Goal: Navigation & Orientation: Understand site structure

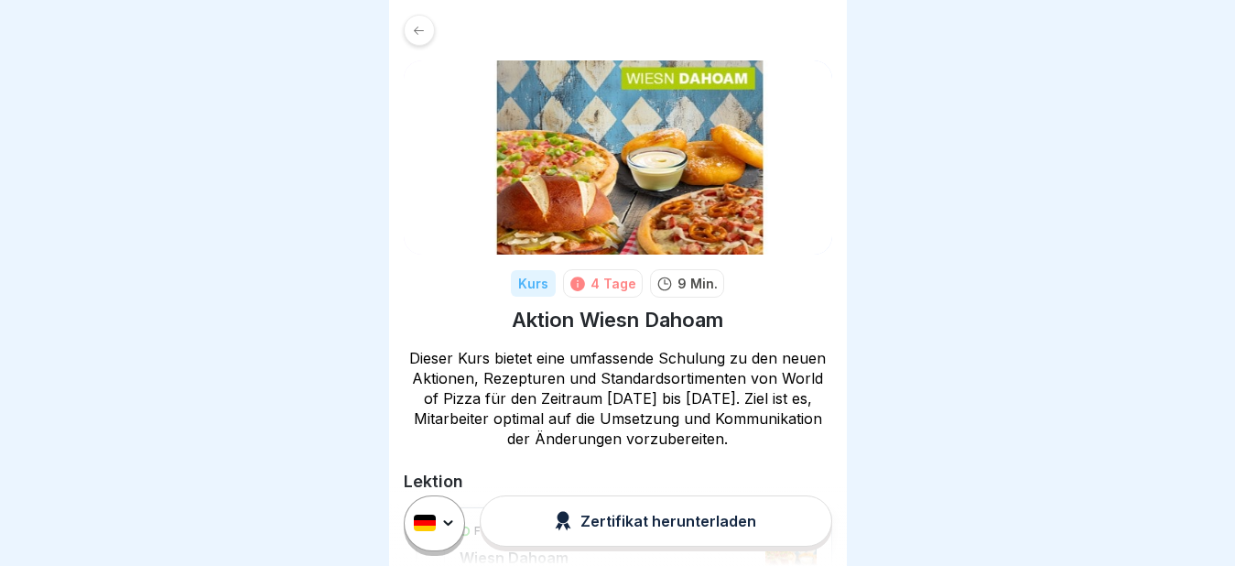
click at [414, 29] on icon at bounding box center [419, 31] width 14 height 14
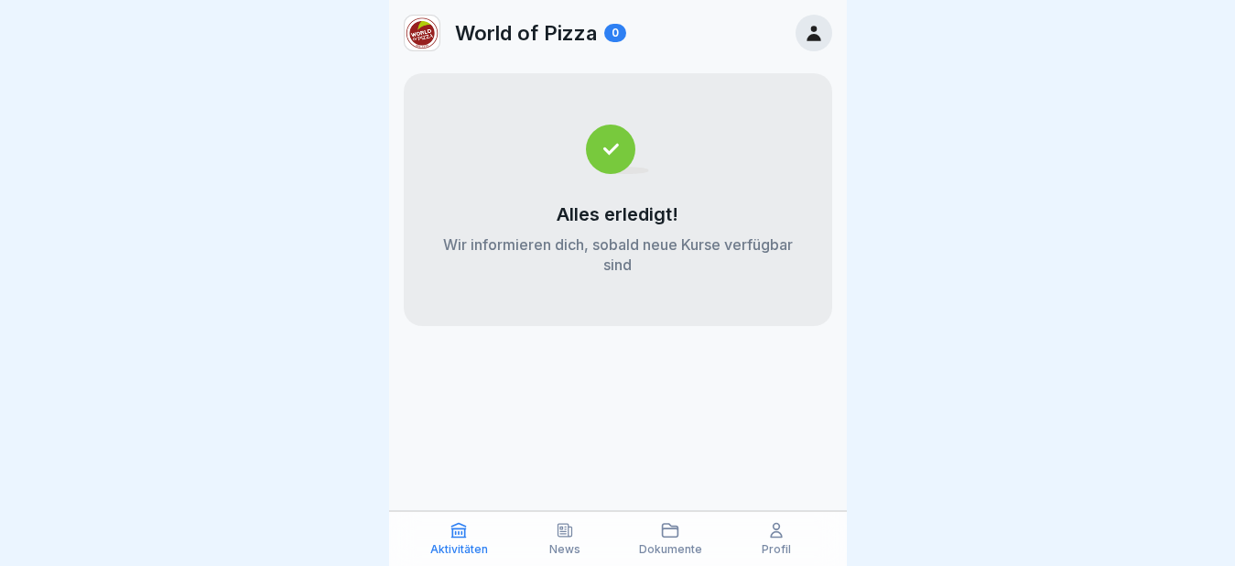
click at [780, 543] on p "Profil" at bounding box center [776, 549] width 29 height 13
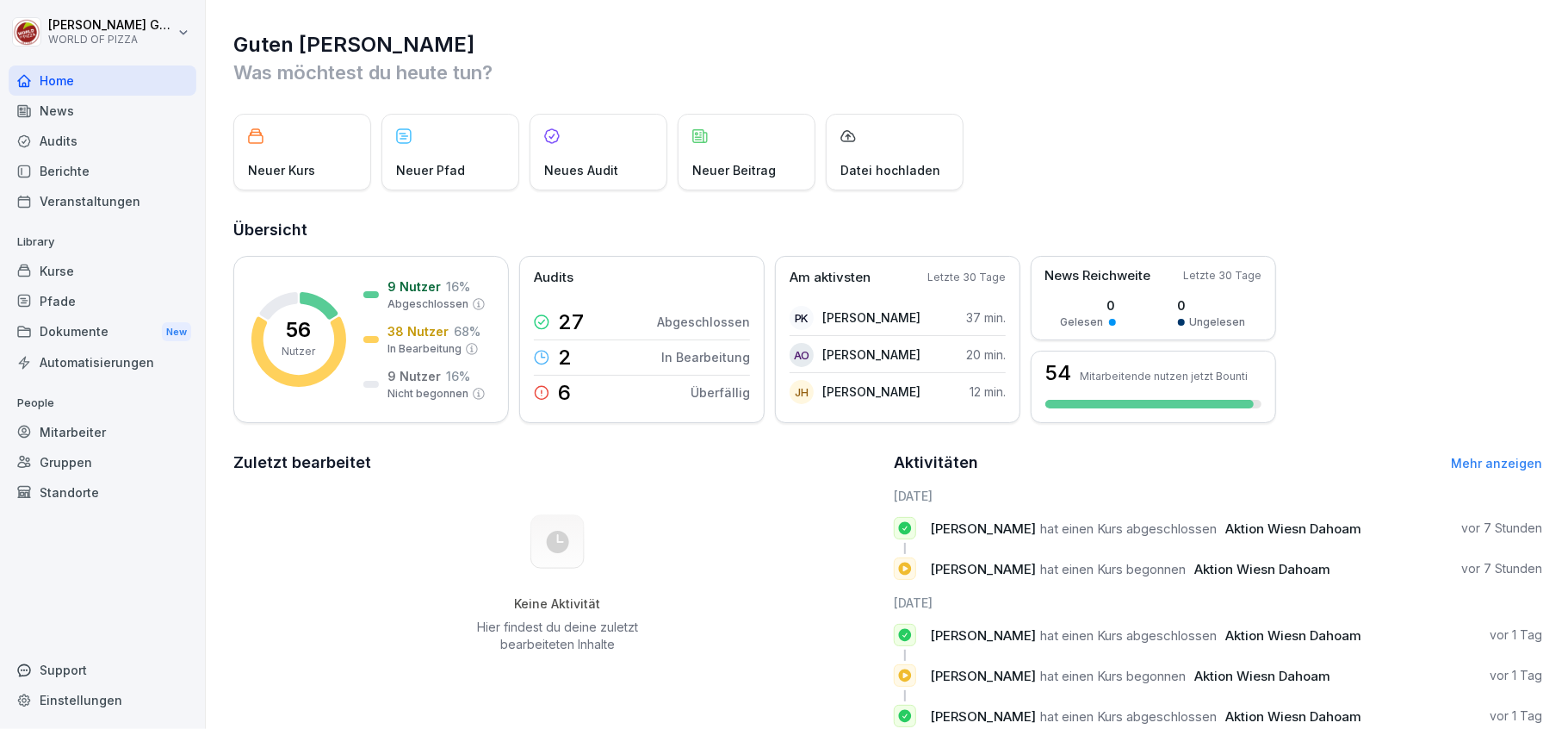
click at [69, 172] on div "Berichte" at bounding box center [102, 171] width 188 height 30
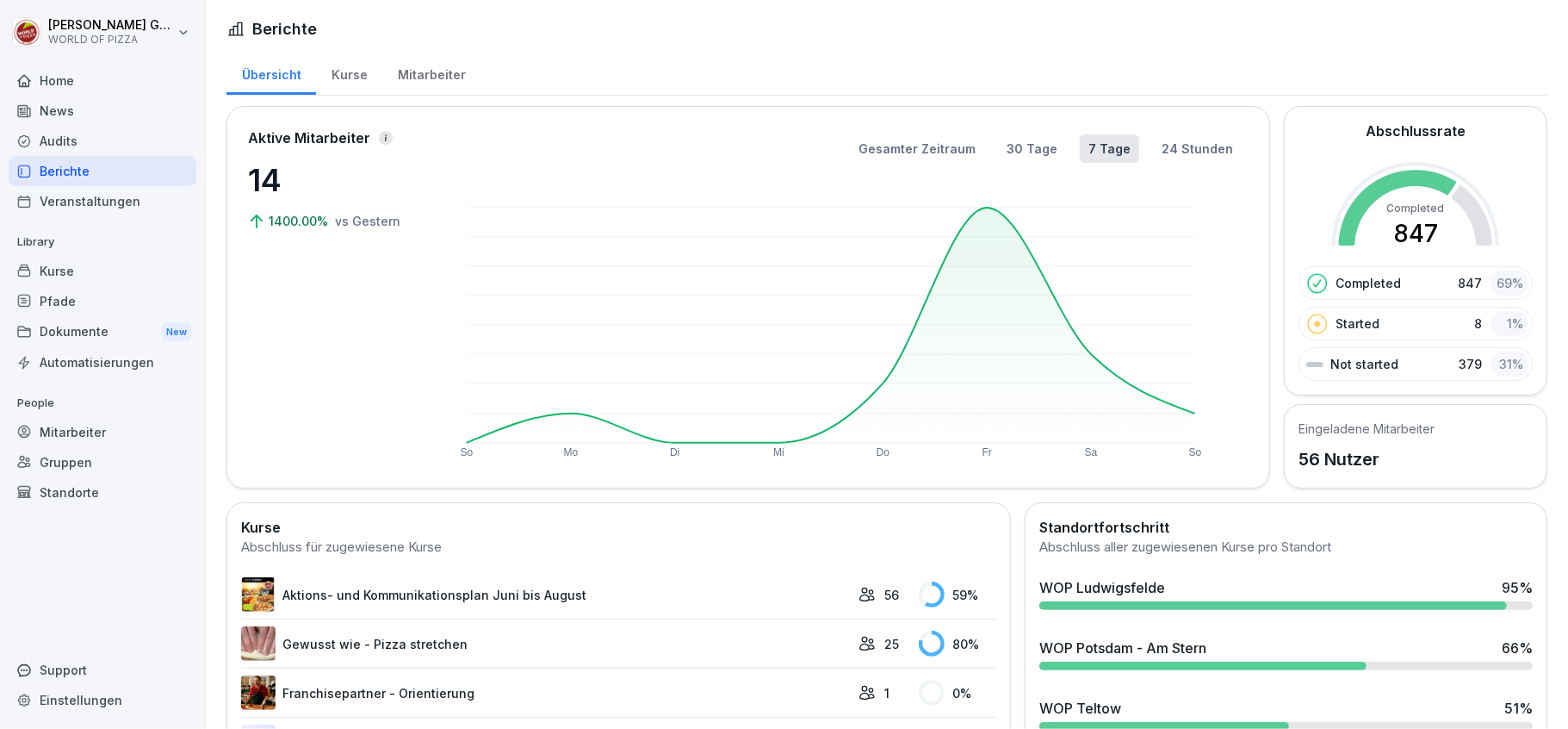
click at [1096, 594] on div "WOP Ludwigsfelde" at bounding box center [1102, 588] width 126 height 21
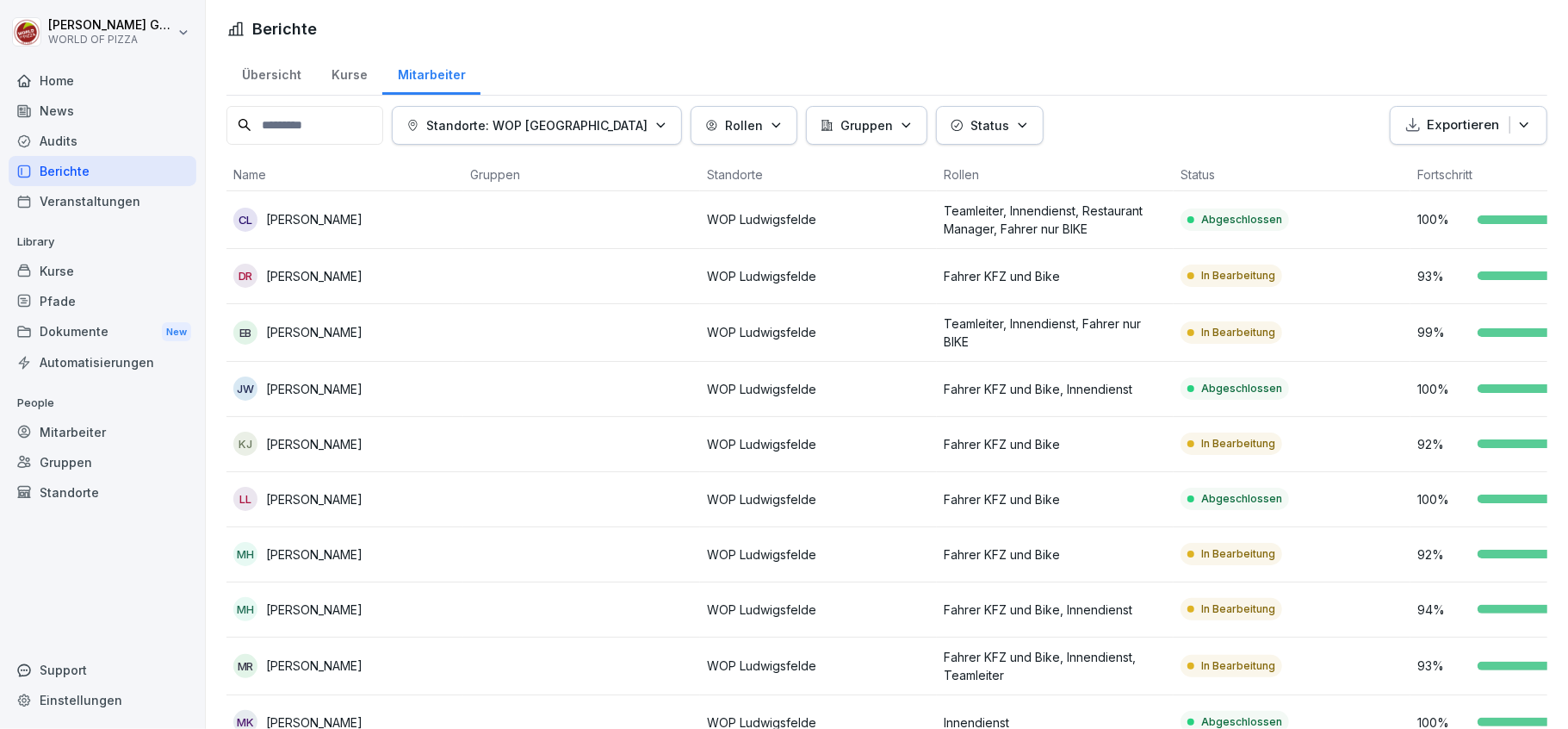
click at [1018, 124] on icon "button" at bounding box center [1021, 125] width 7 height 4
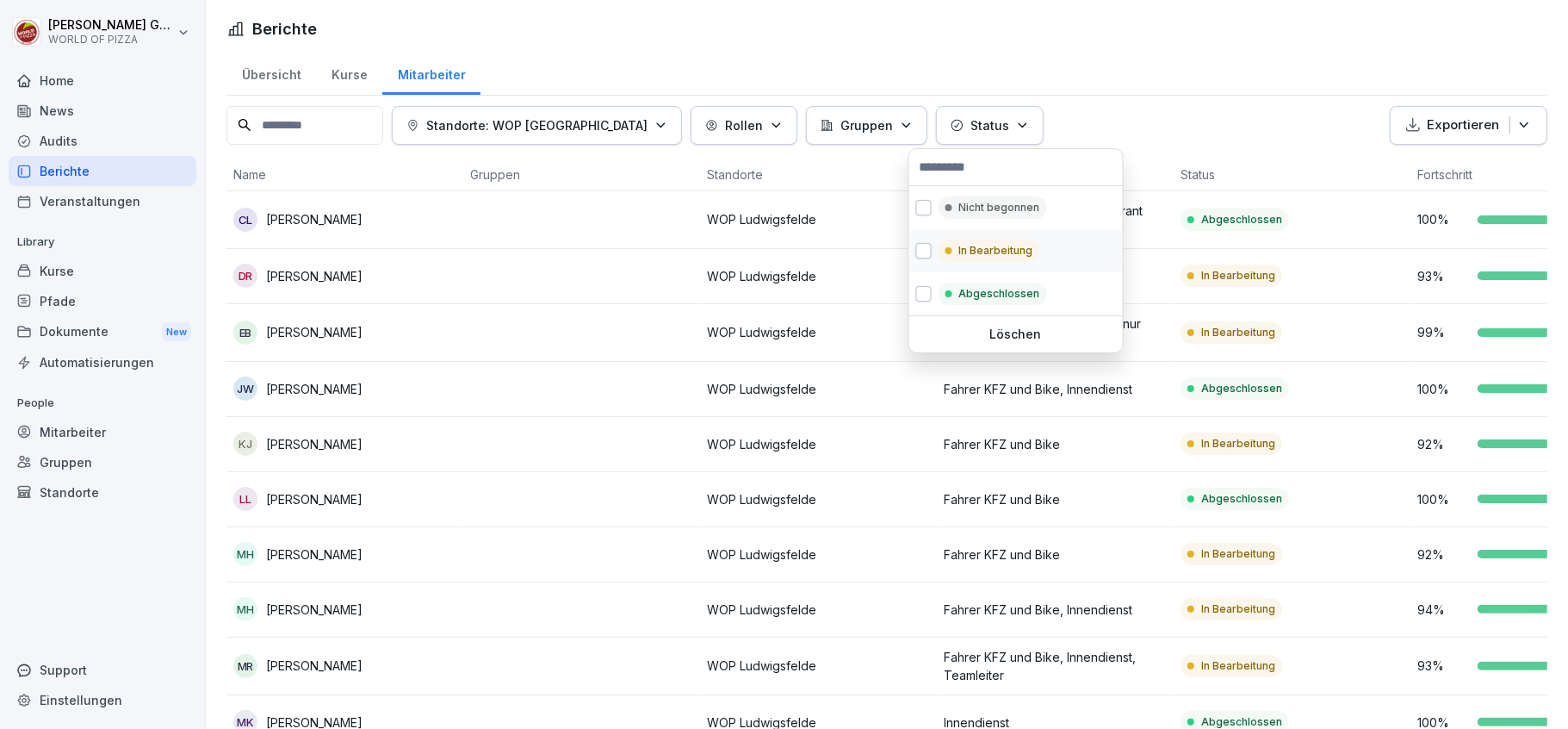
click at [972, 252] on p "In Bearbeitung" at bounding box center [996, 250] width 74 height 15
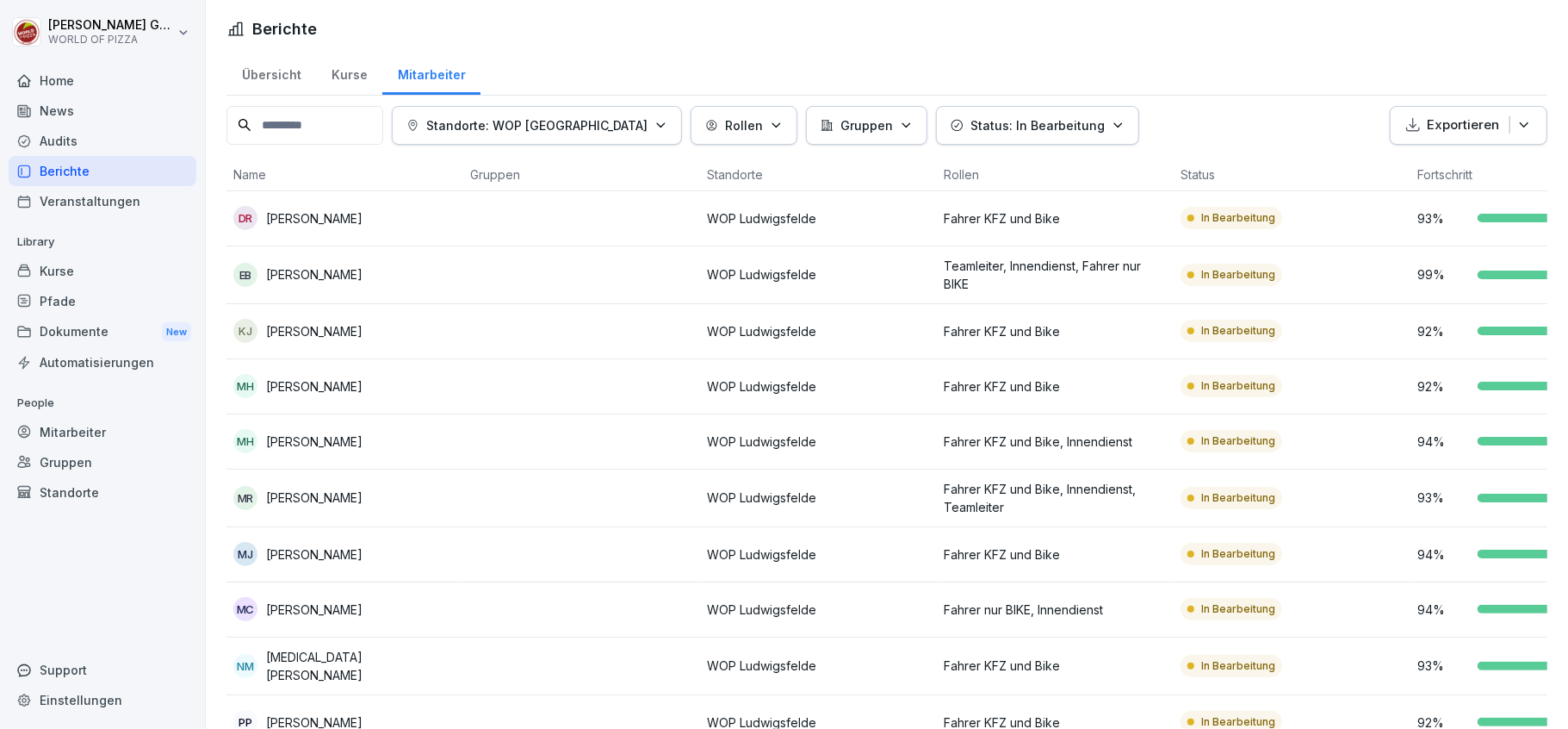
click at [1211, 48] on html "Tobias Goldmann WORLD OF PIZZA Home News Audits Berichte Veranstaltungen Librar…" at bounding box center [784, 364] width 1568 height 729
click at [1111, 128] on icon "button" at bounding box center [1118, 125] width 13 height 13
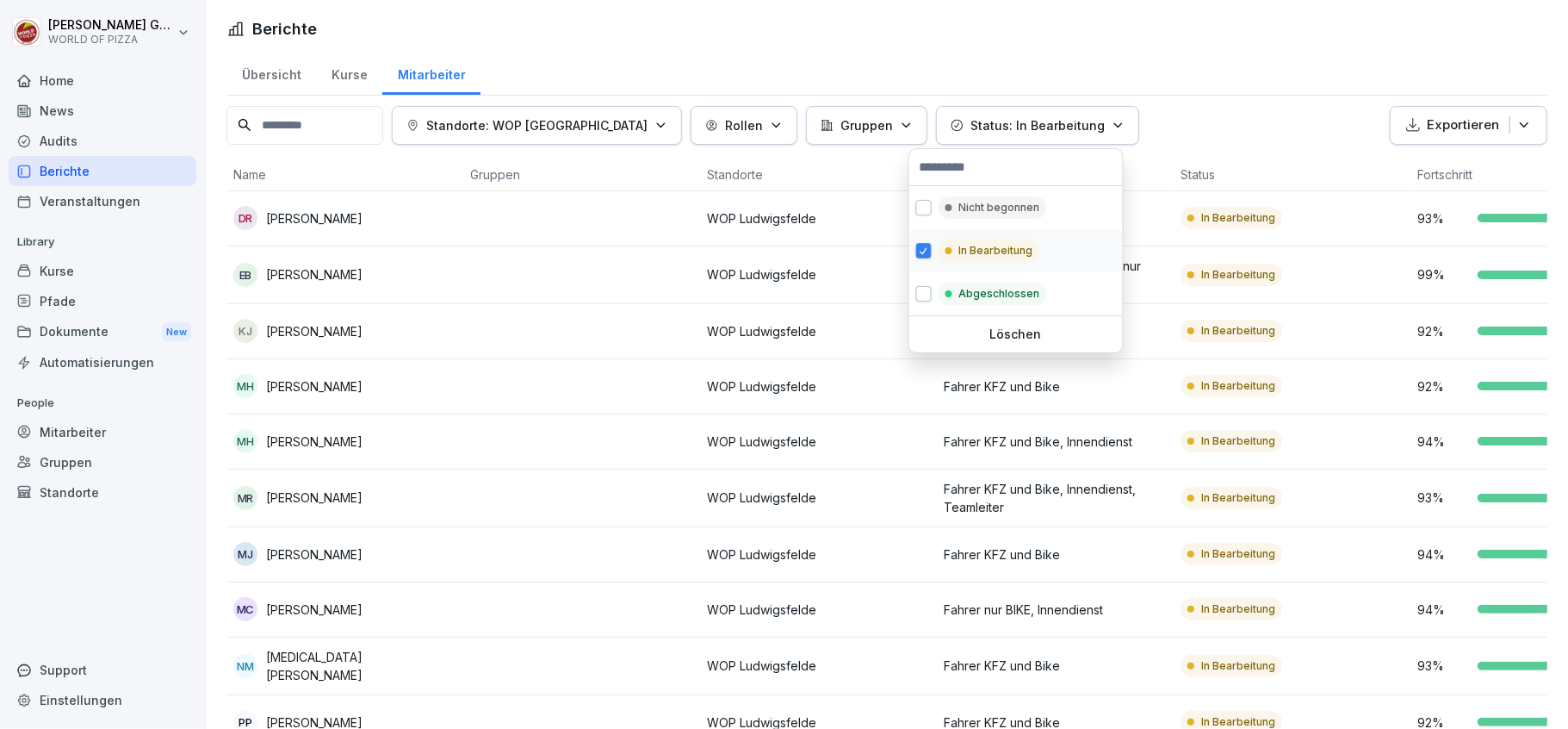
click at [998, 253] on p "In Bearbeitung" at bounding box center [996, 250] width 74 height 15
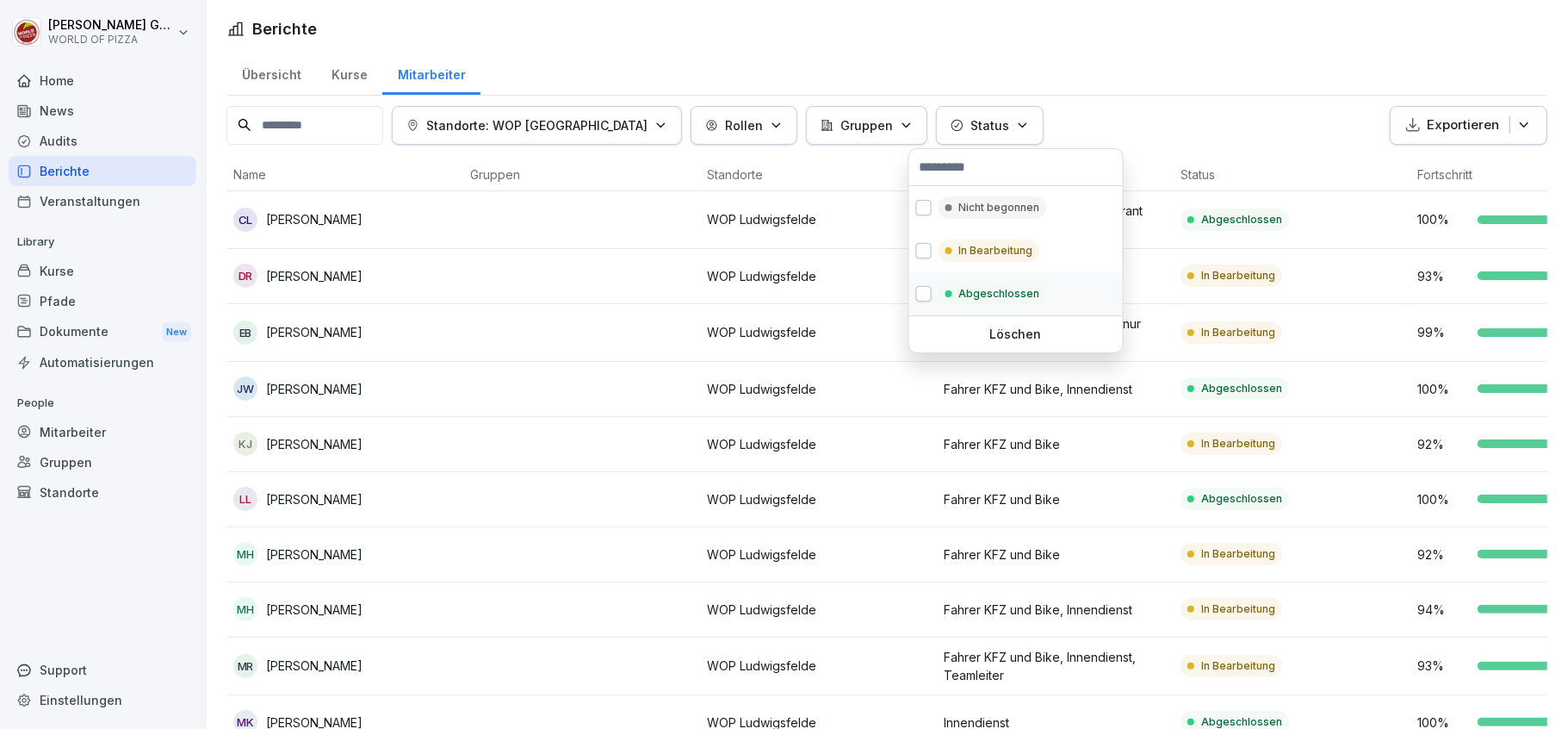
click at [986, 293] on p "Abgeschlossen" at bounding box center [999, 293] width 81 height 15
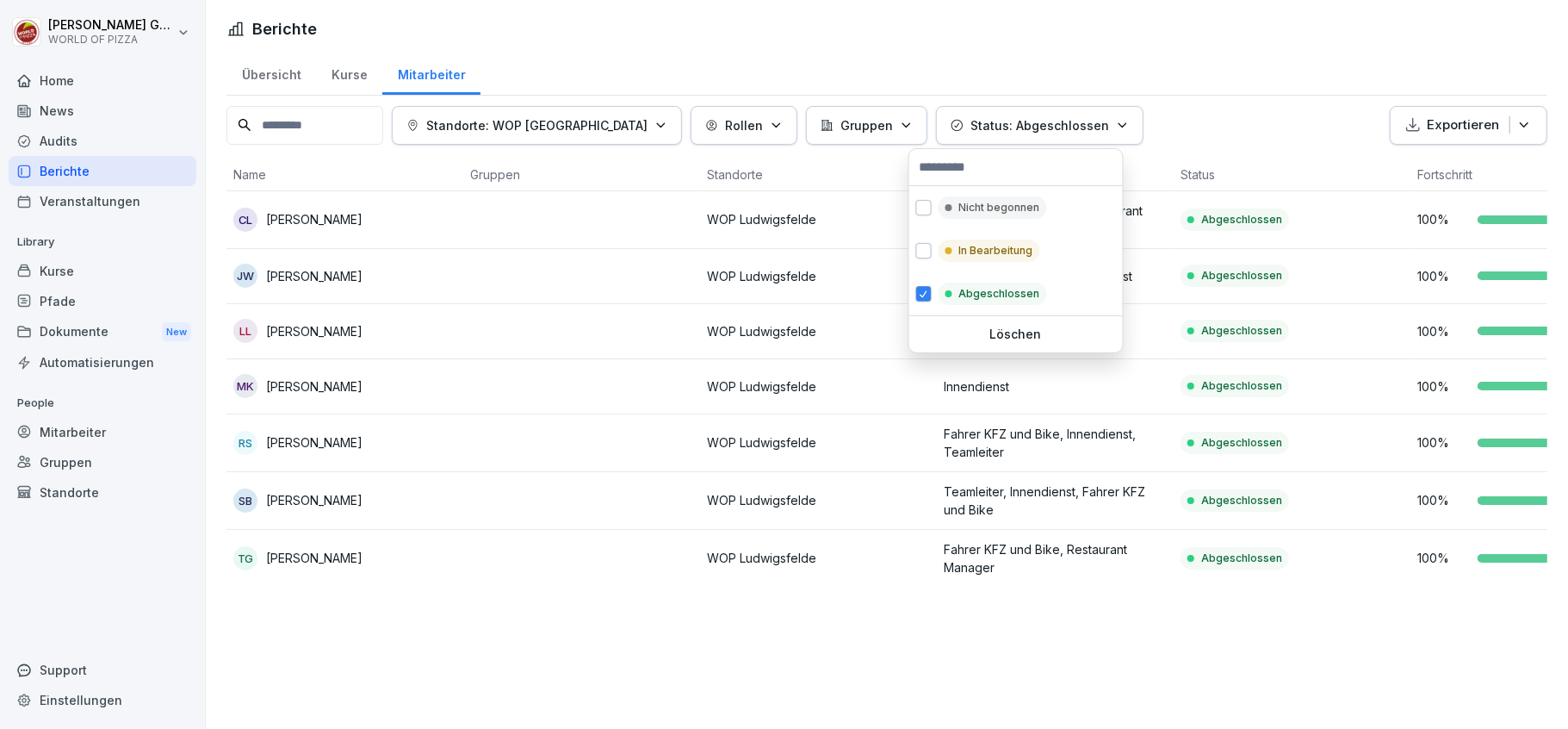
click at [1178, 40] on html "Tobias Goldmann WORLD OF PIZZA Home News Audits Berichte Veranstaltungen Librar…" at bounding box center [784, 364] width 1568 height 729
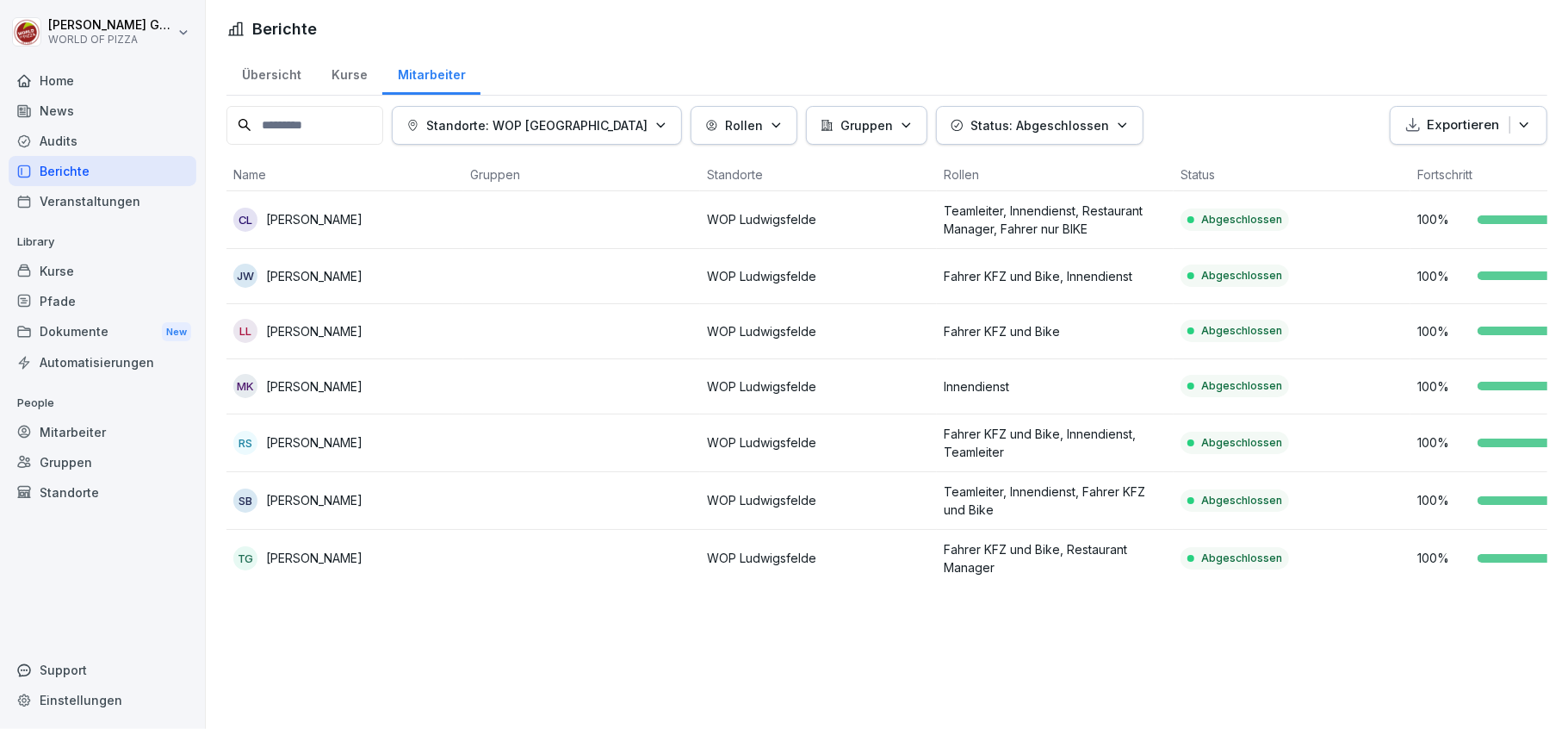
click at [87, 85] on div "Home" at bounding box center [102, 81] width 188 height 30
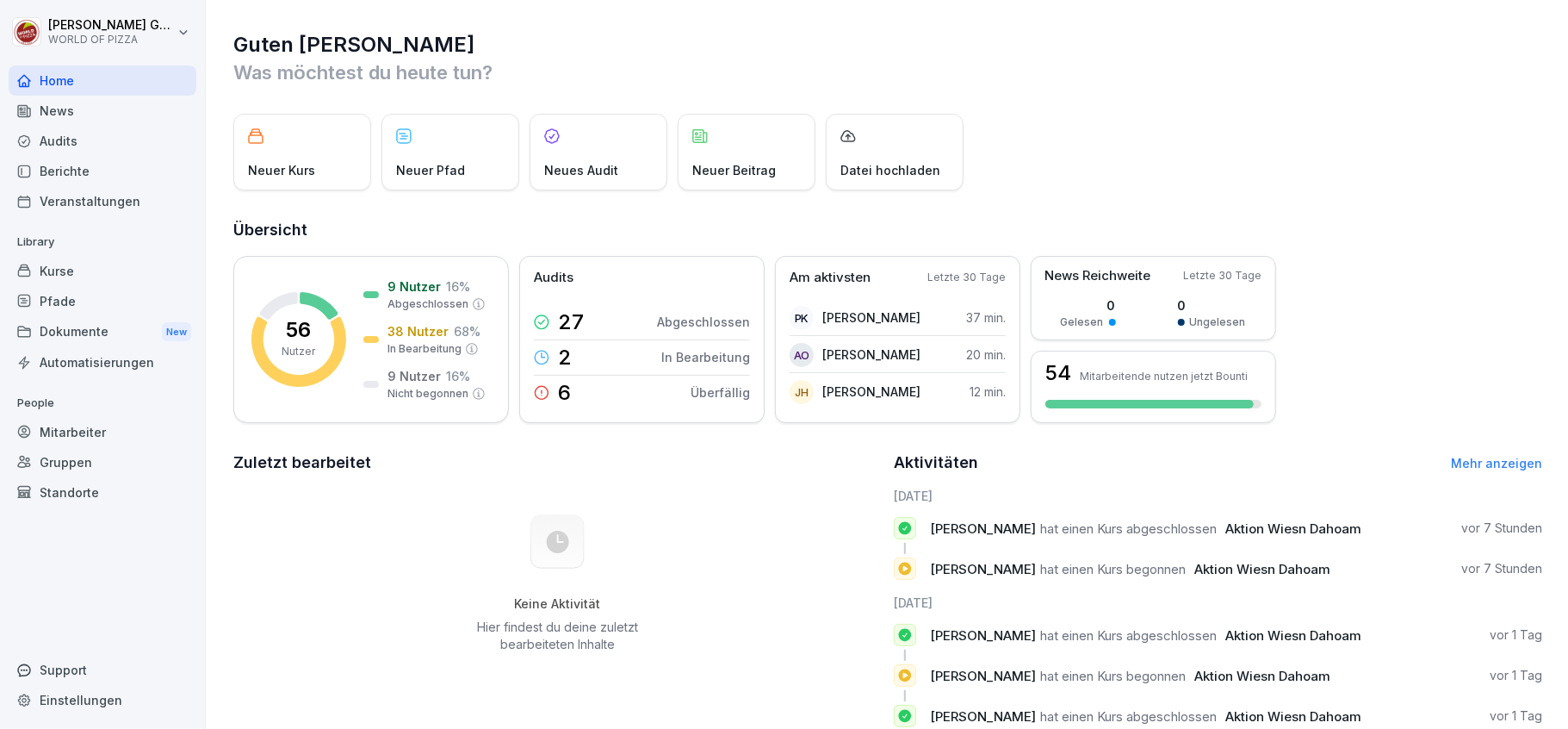
click at [87, 111] on div "News" at bounding box center [102, 111] width 188 height 30
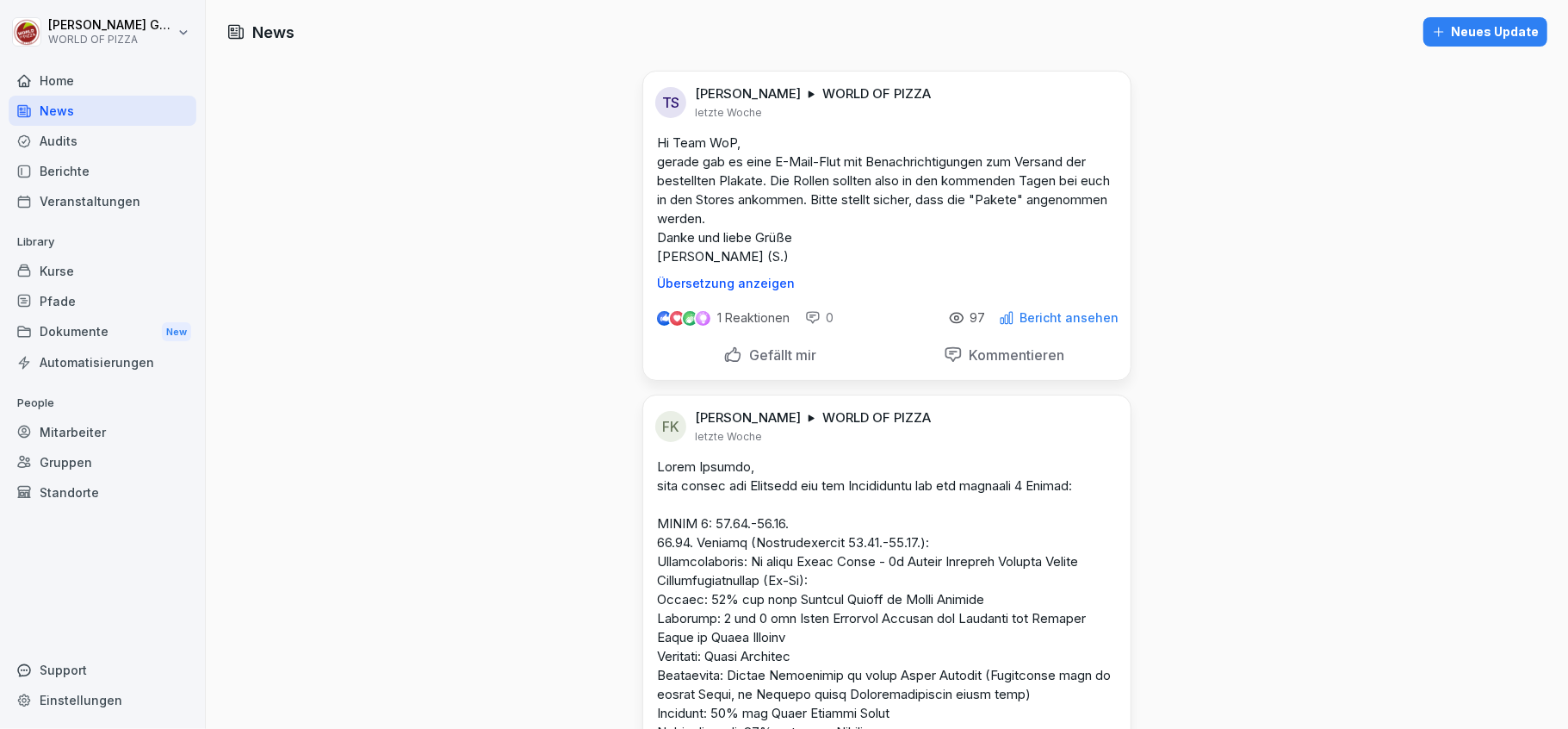
click at [95, 142] on div "Audits" at bounding box center [102, 141] width 188 height 30
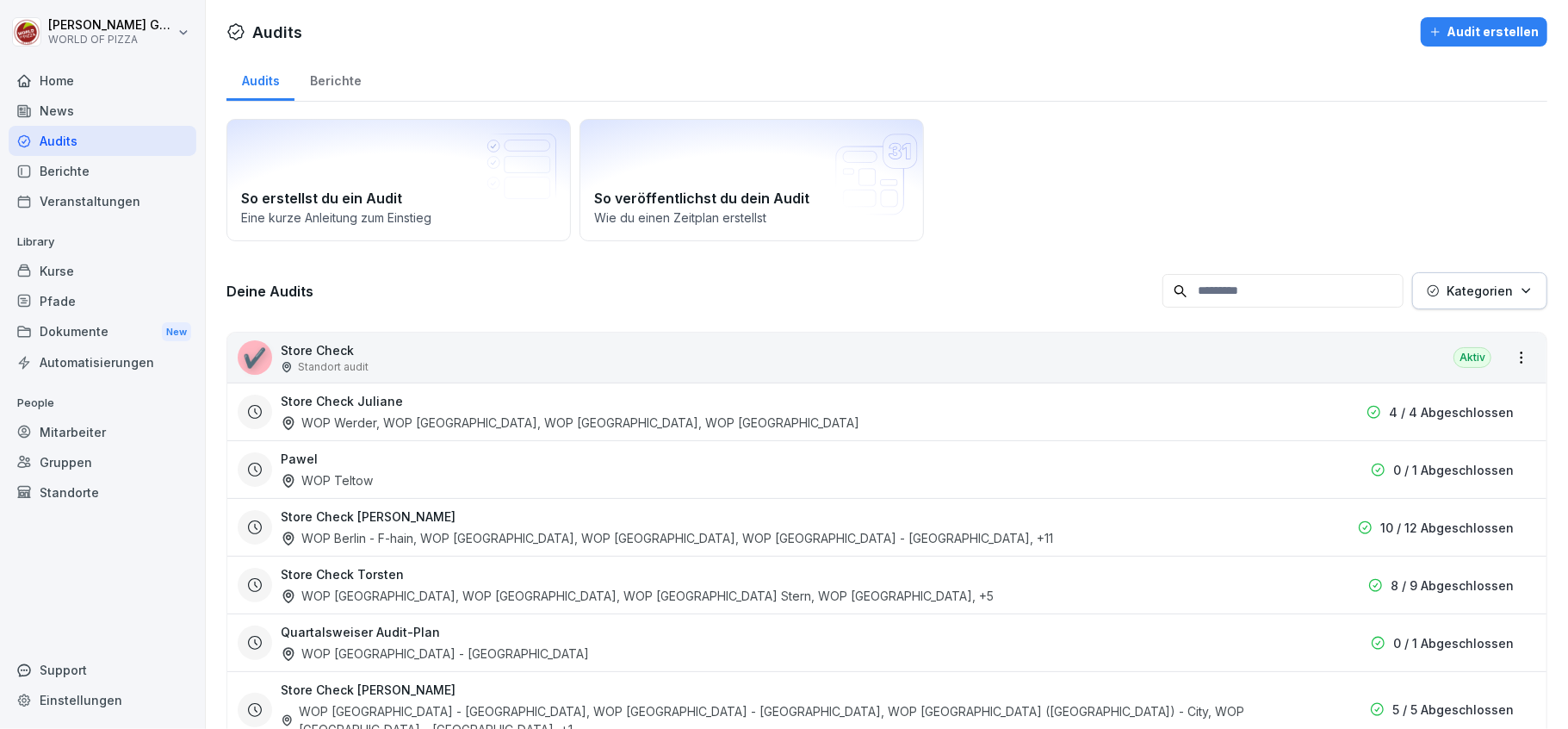
scroll to position [64, 0]
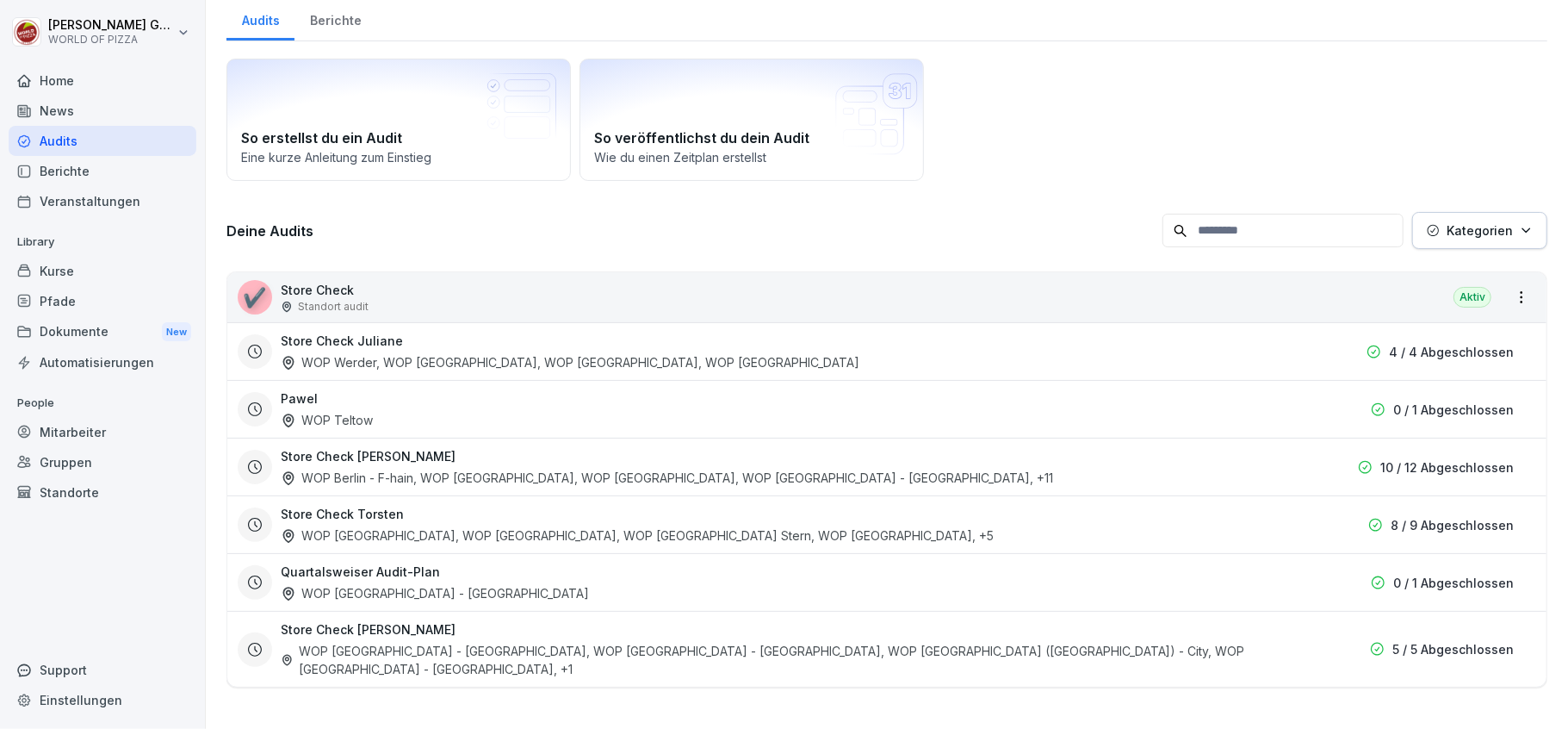
click at [337, 293] on p "Store Check" at bounding box center [324, 290] width 87 height 18
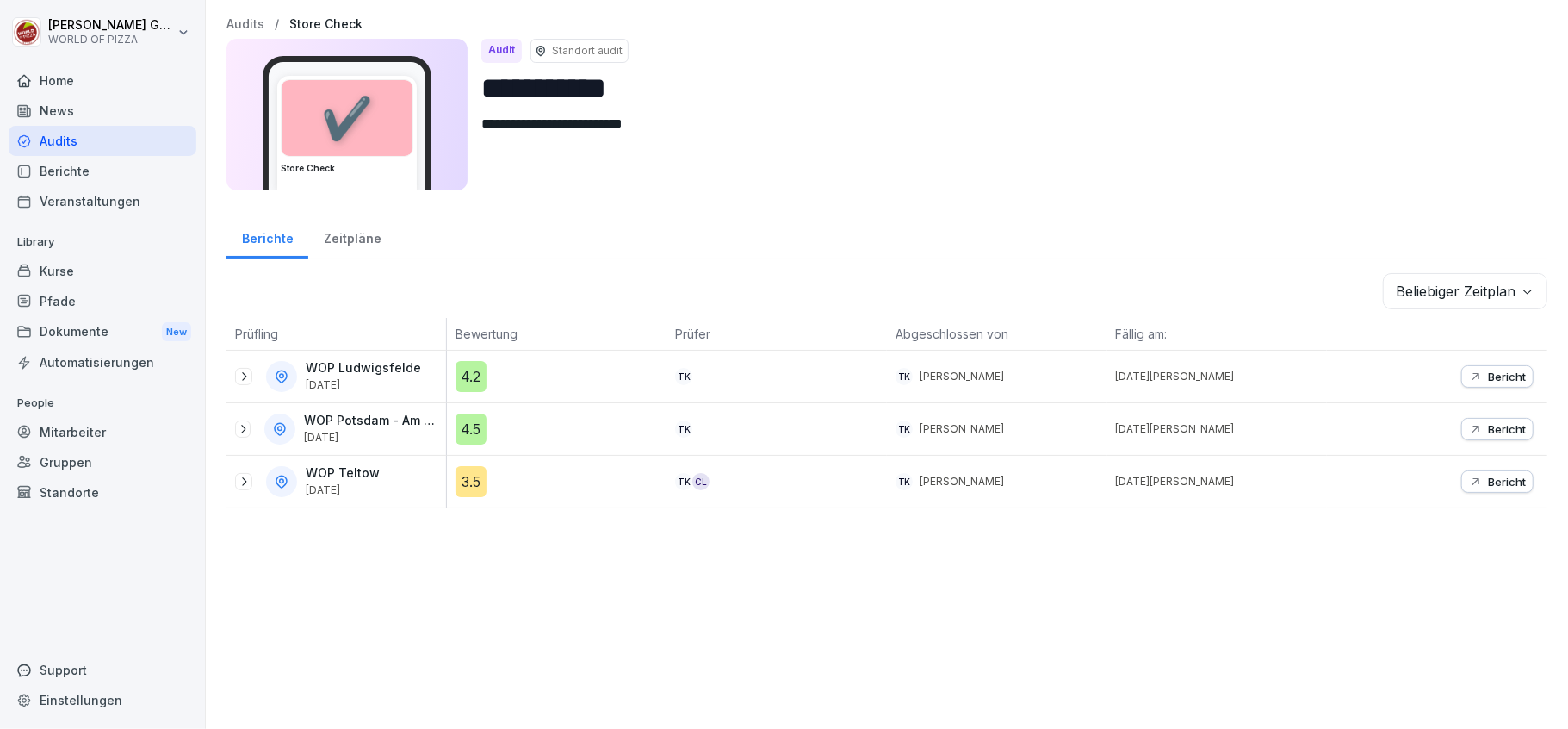
click at [352, 242] on div "Zeitpläne" at bounding box center [352, 236] width 87 height 44
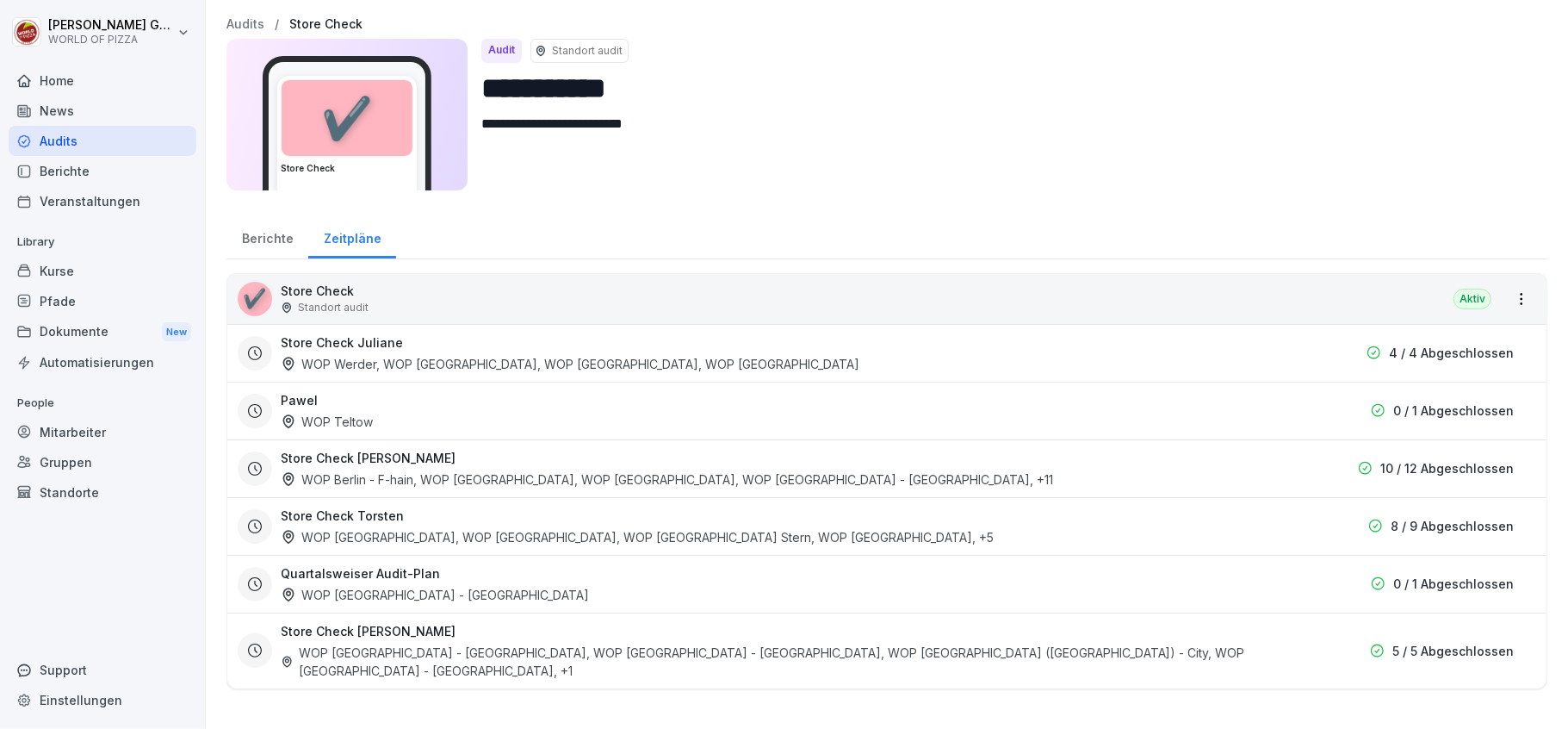
click at [261, 239] on div "Berichte" at bounding box center [267, 236] width 82 height 44
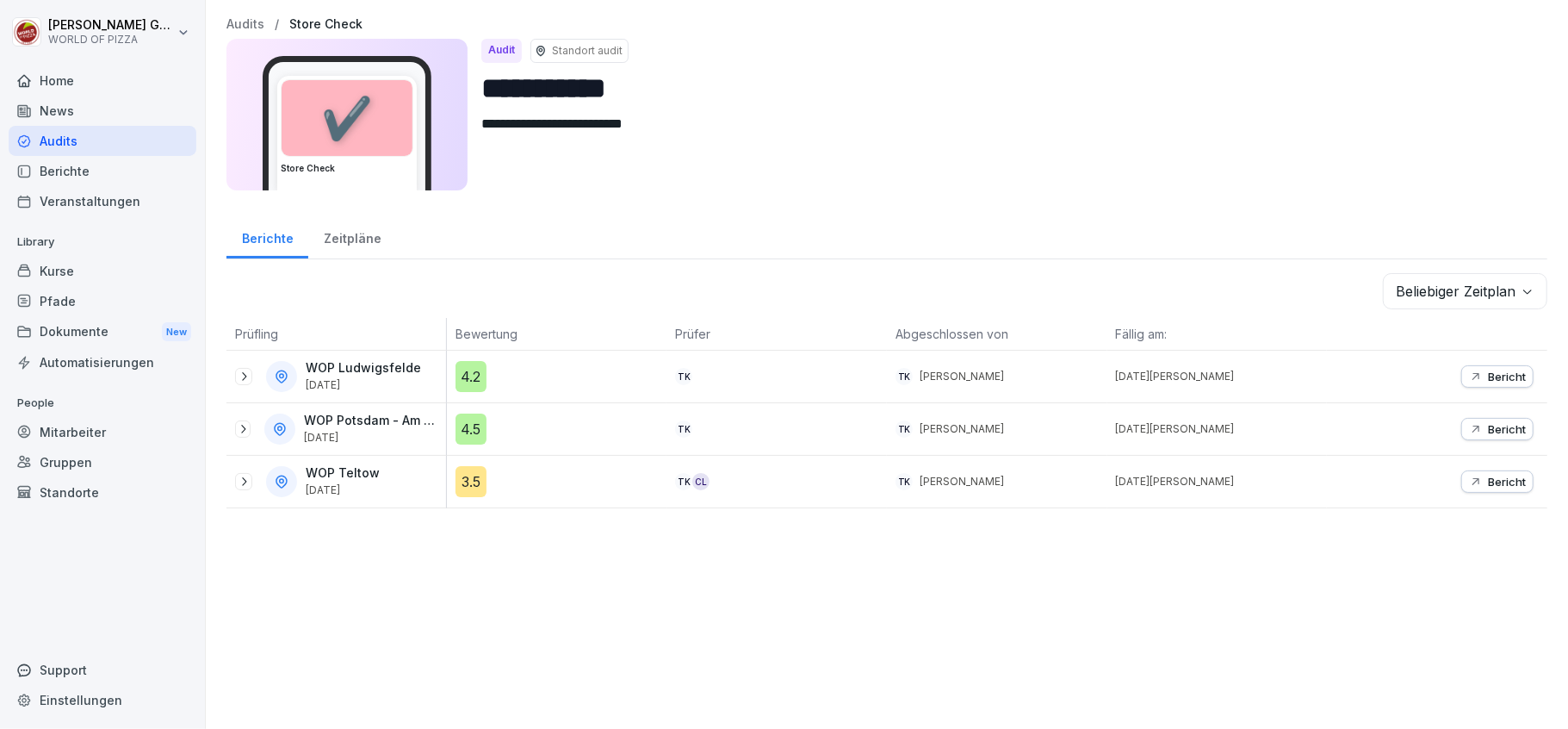
click at [66, 176] on div "Berichte" at bounding box center [102, 171] width 188 height 30
click at [76, 177] on div "Berichte" at bounding box center [102, 171] width 188 height 30
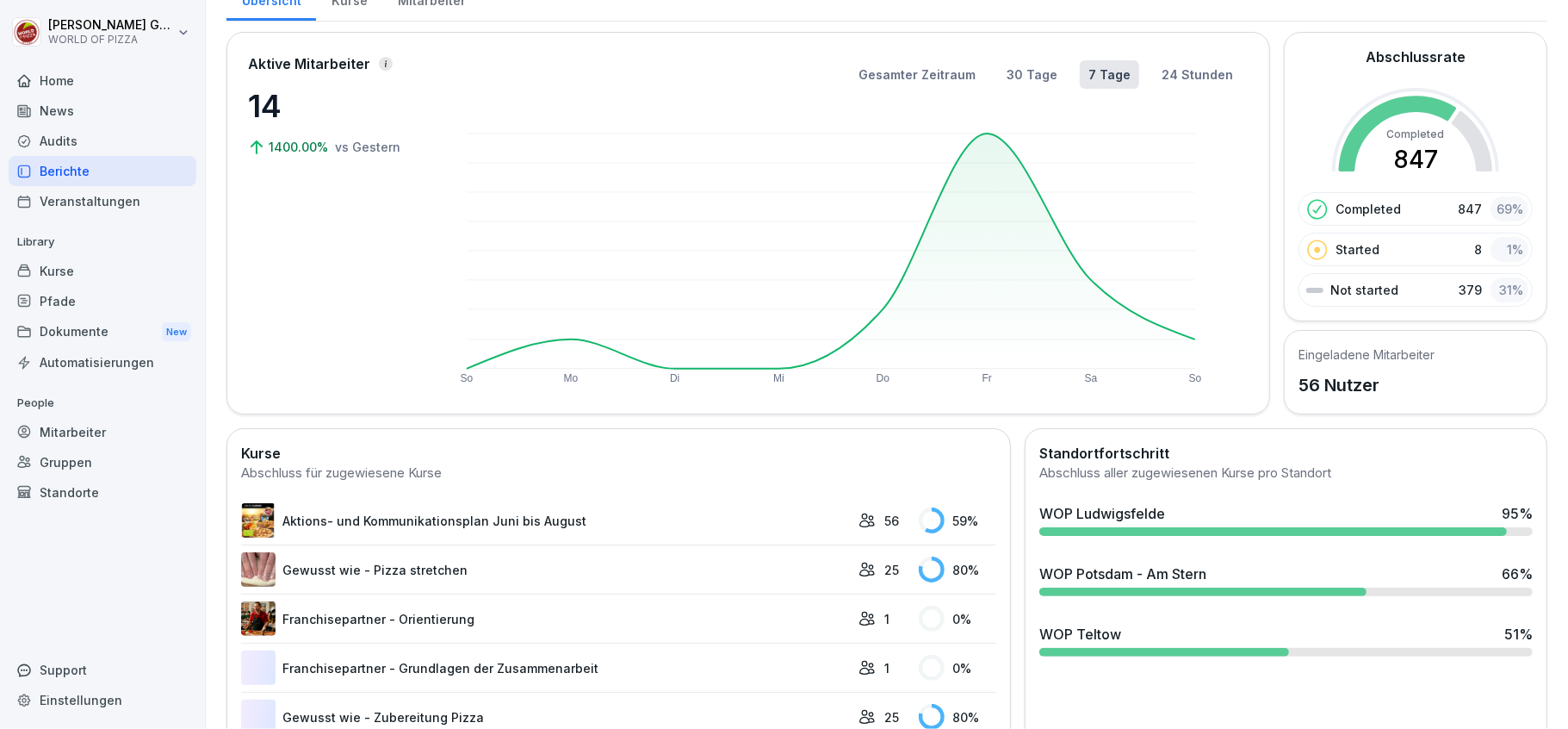
scroll to position [115, 0]
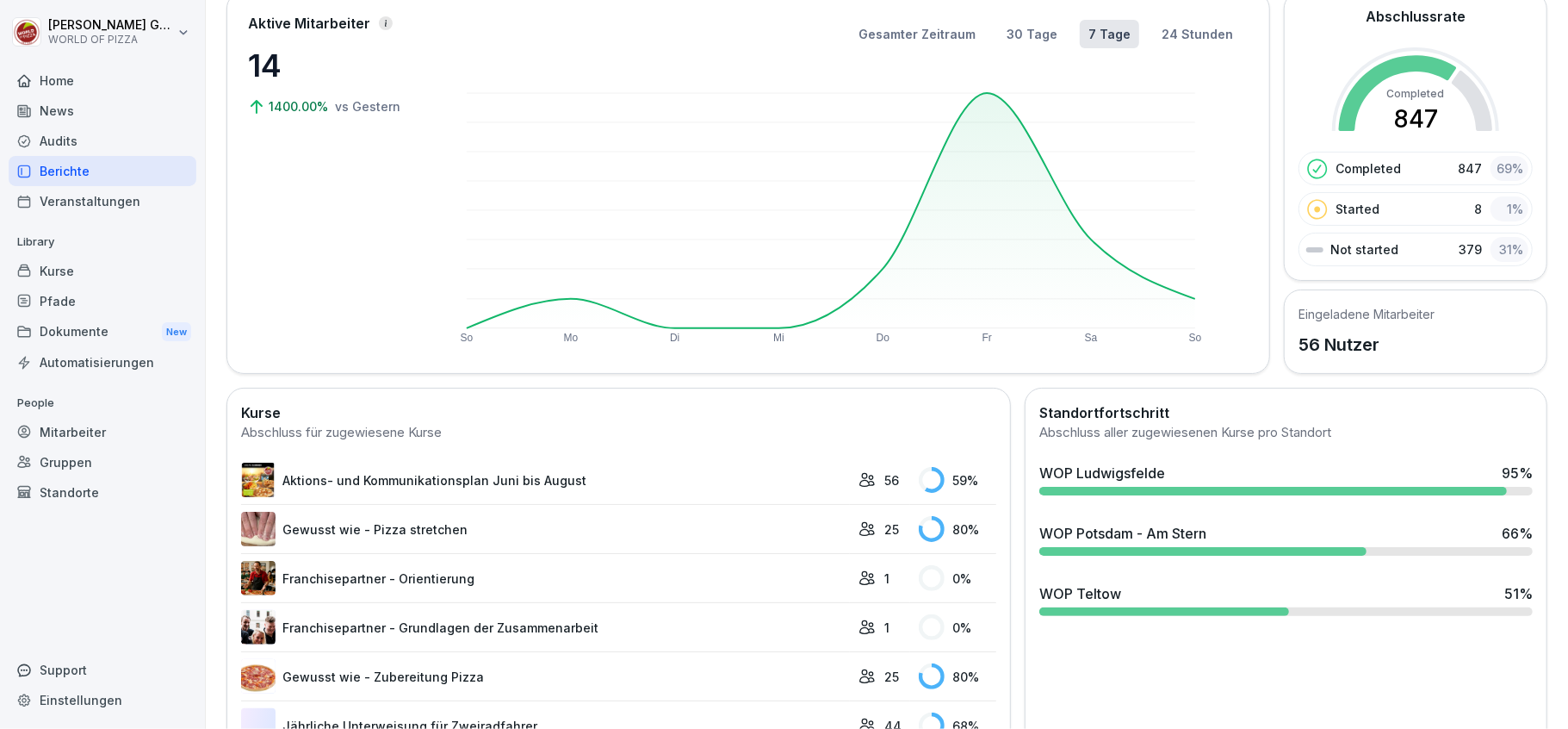
click at [71, 205] on div "Veranstaltungen" at bounding box center [102, 201] width 188 height 30
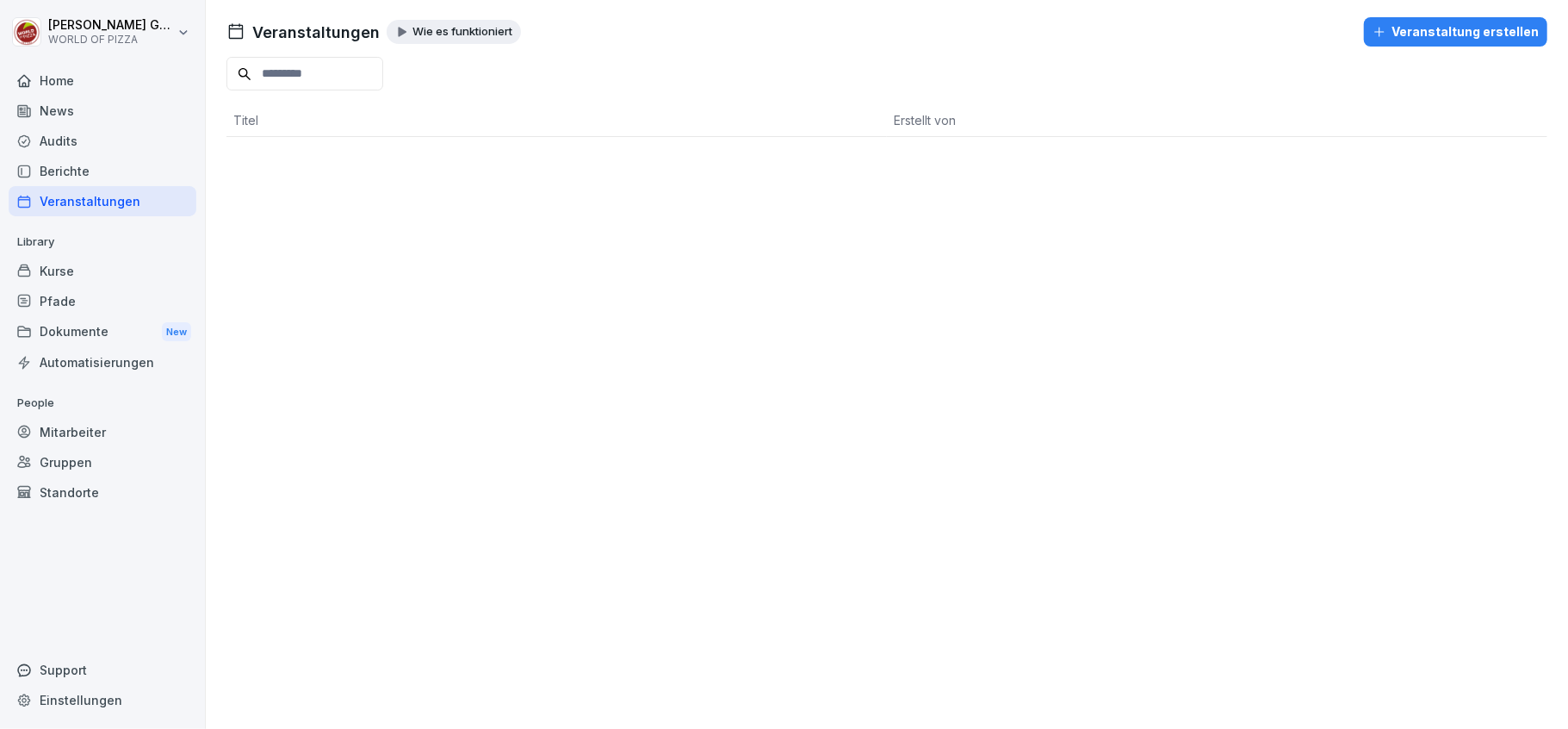
click at [91, 266] on div "Kurse" at bounding box center [102, 271] width 188 height 30
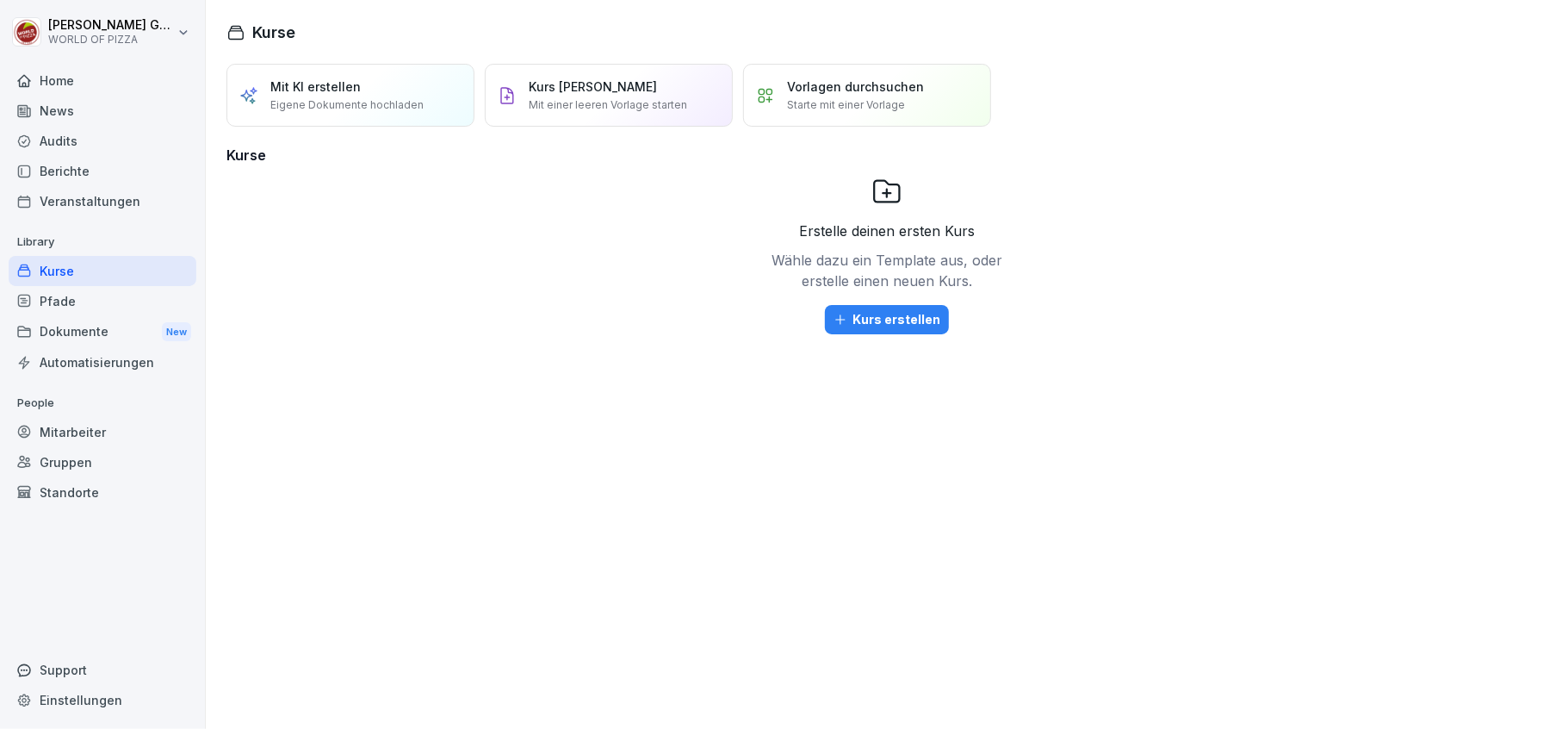
click at [87, 301] on div "Pfade" at bounding box center [102, 301] width 188 height 30
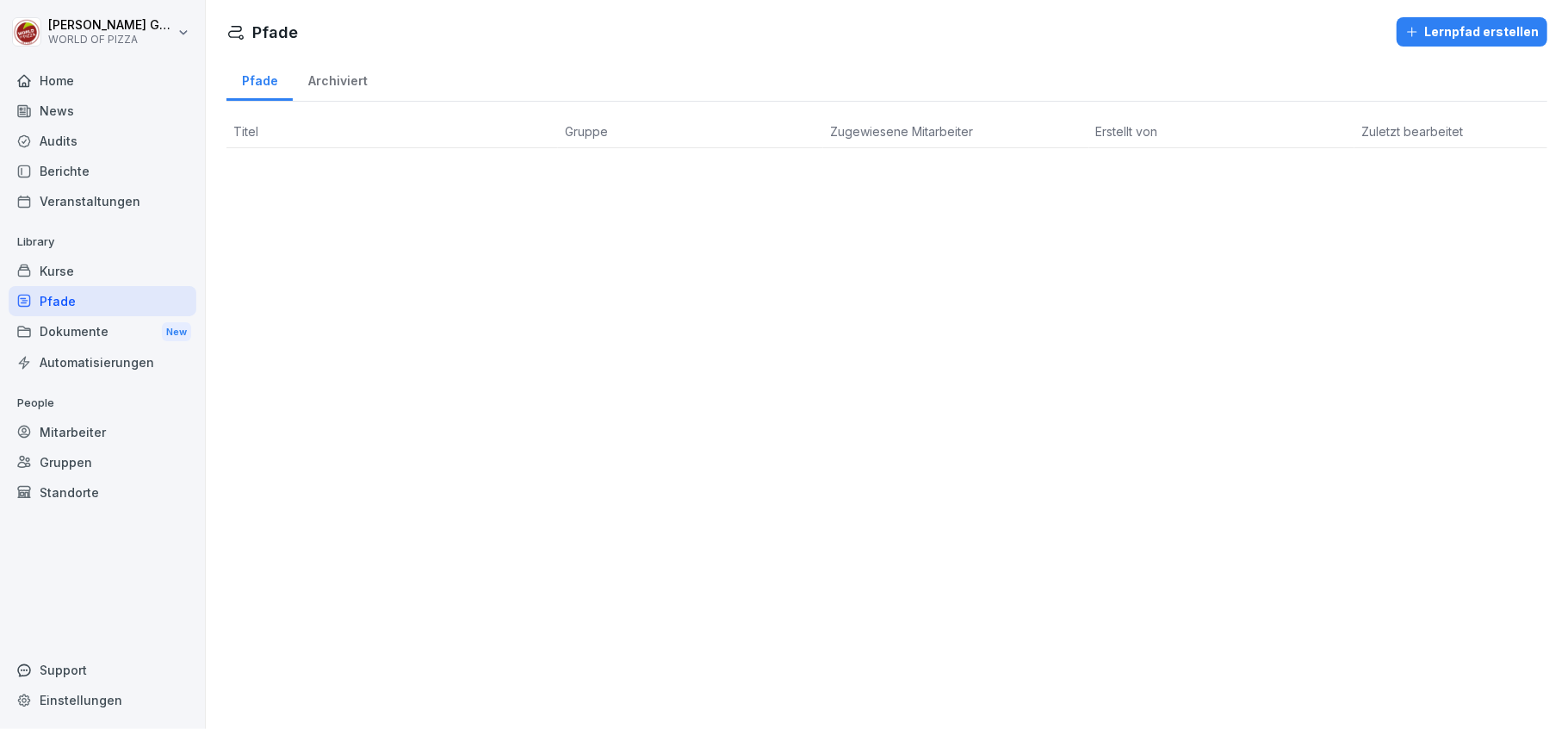
click at [83, 332] on div "Dokumente New" at bounding box center [102, 332] width 188 height 32
click at [91, 366] on div "Automatisierungen" at bounding box center [102, 362] width 188 height 30
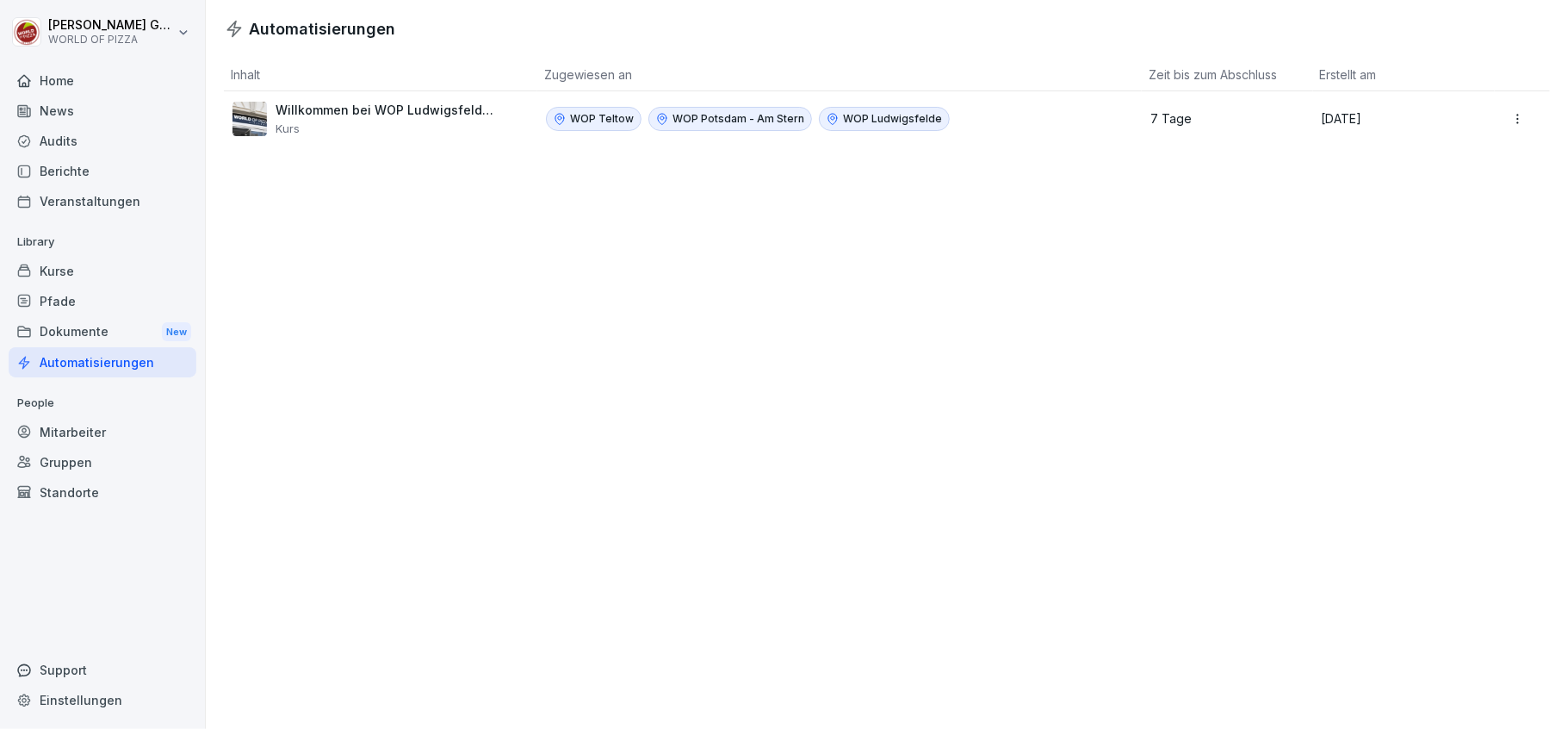
click at [370, 120] on div "Willkommen bei WOP Ludwigsfelde, Teltow oder Potsdam Am Stern Kurs" at bounding box center [386, 119] width 223 height 33
click at [89, 433] on div "Mitarbeiter" at bounding box center [102, 432] width 188 height 30
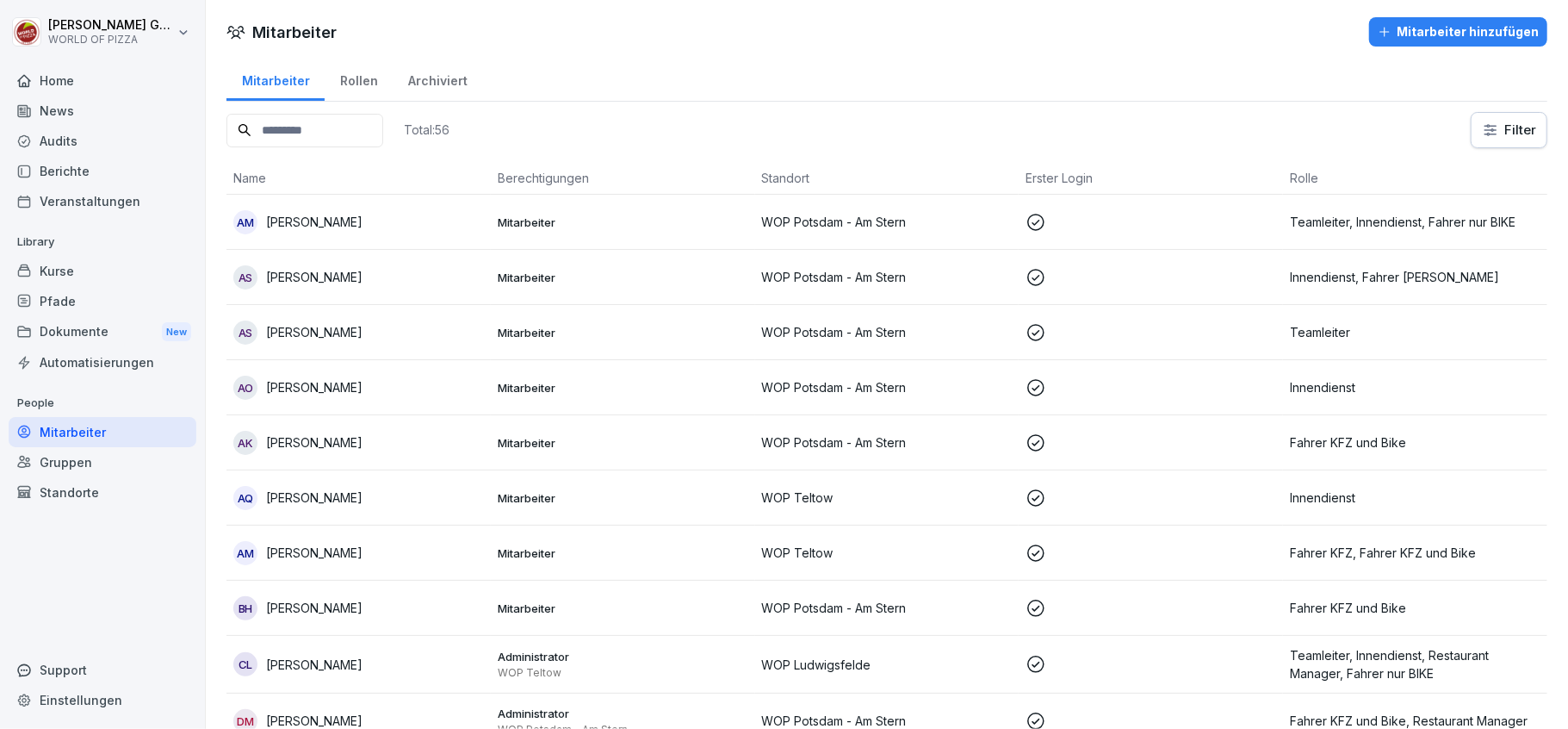
click at [77, 464] on div "Gruppen" at bounding box center [102, 462] width 188 height 30
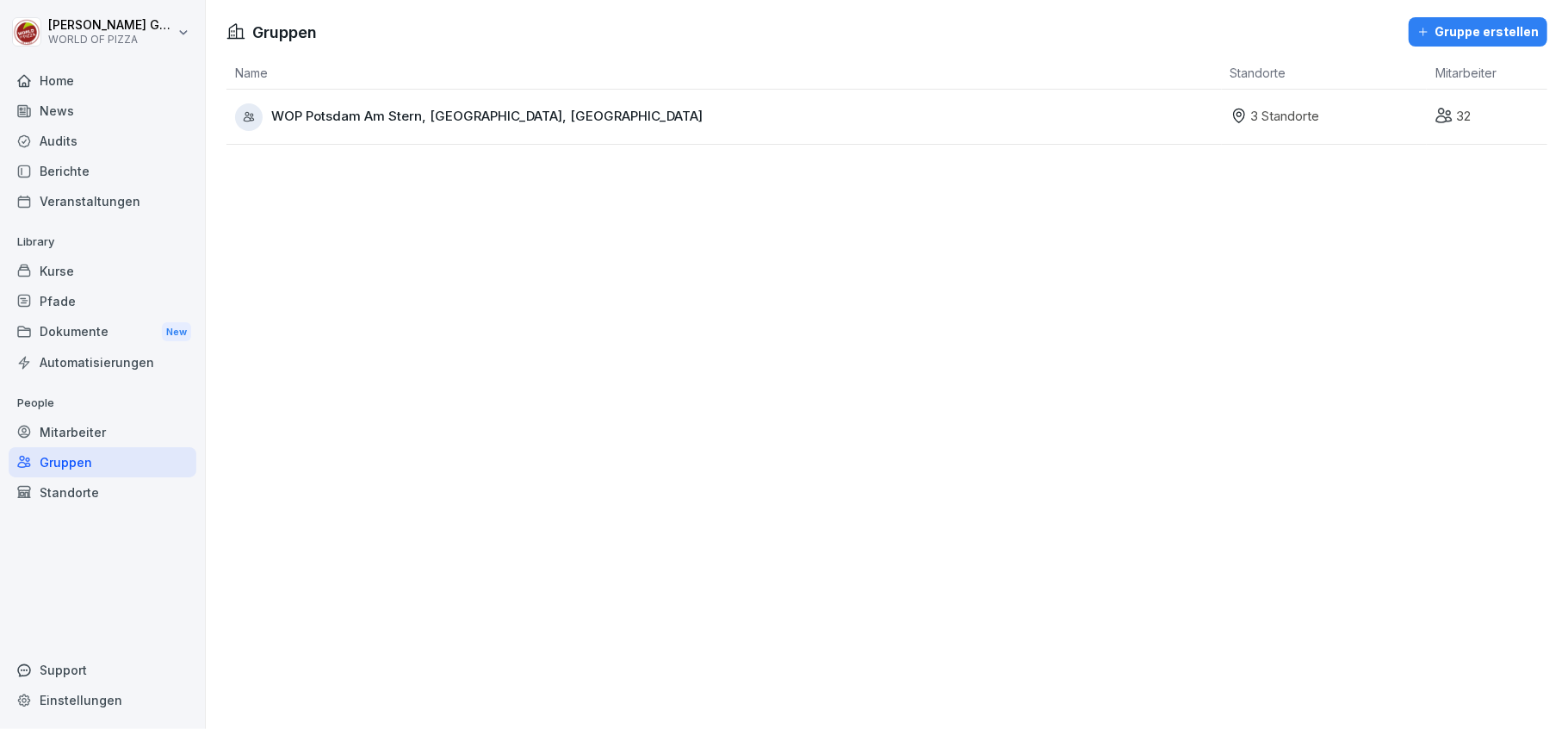
click at [79, 497] on div "Standorte" at bounding box center [102, 492] width 188 height 30
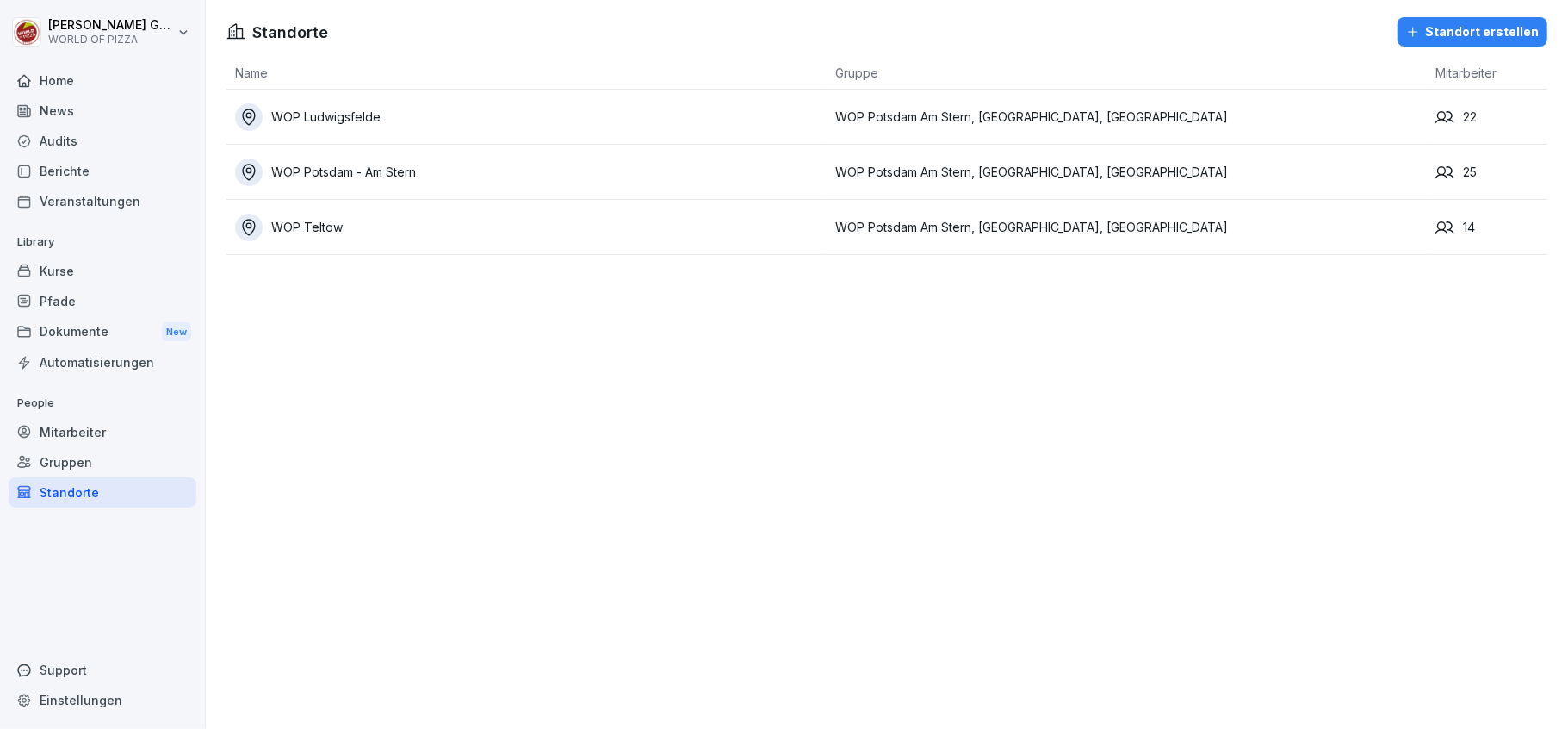
click at [80, 32] on html "Tobias Goldmann WORLD OF PIZZA Home News Audits Berichte Veranstaltungen Librar…" at bounding box center [784, 364] width 1568 height 729
click at [87, 103] on div "Abmelden" at bounding box center [110, 110] width 170 height 32
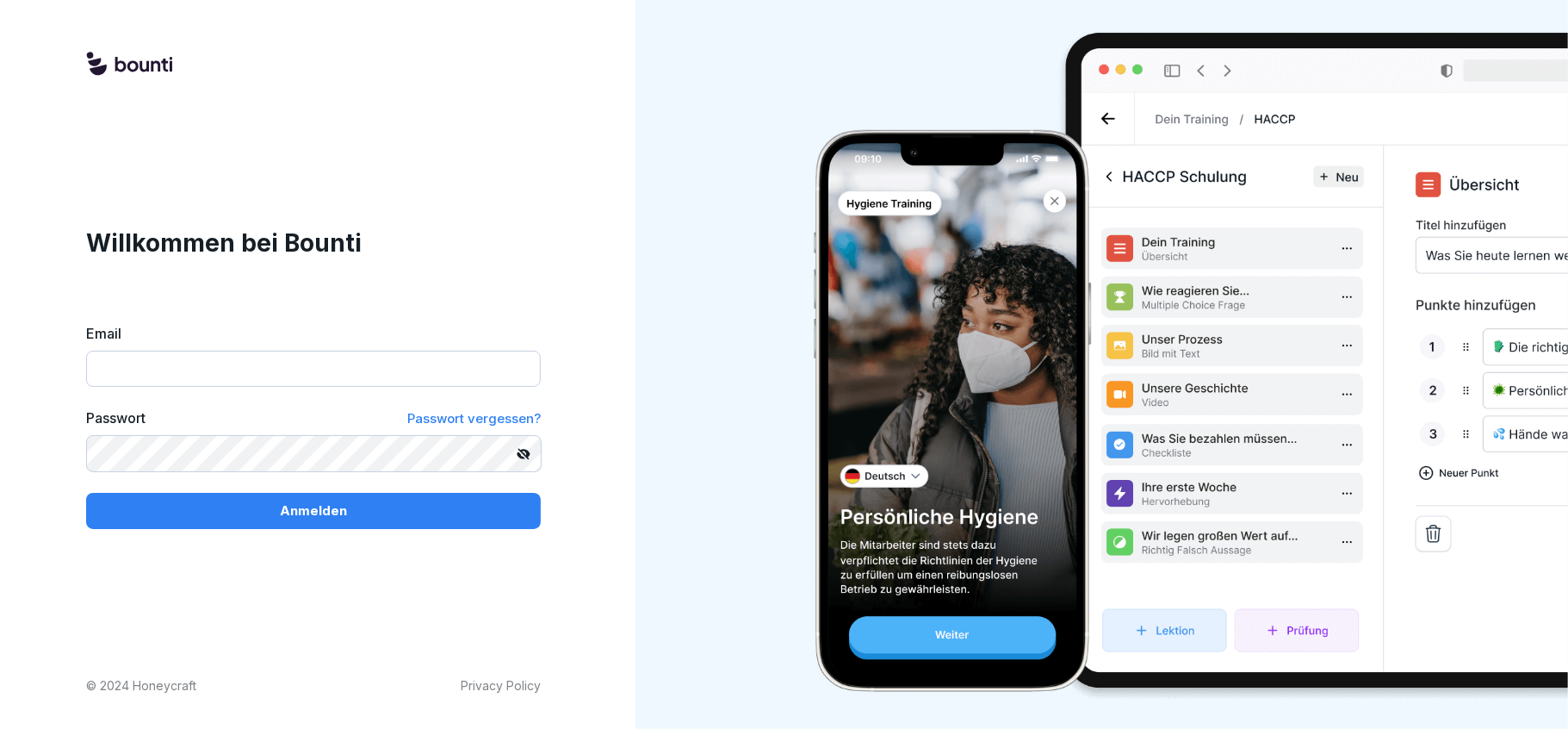
type input "**********"
